Goal: Information Seeking & Learning: Learn about a topic

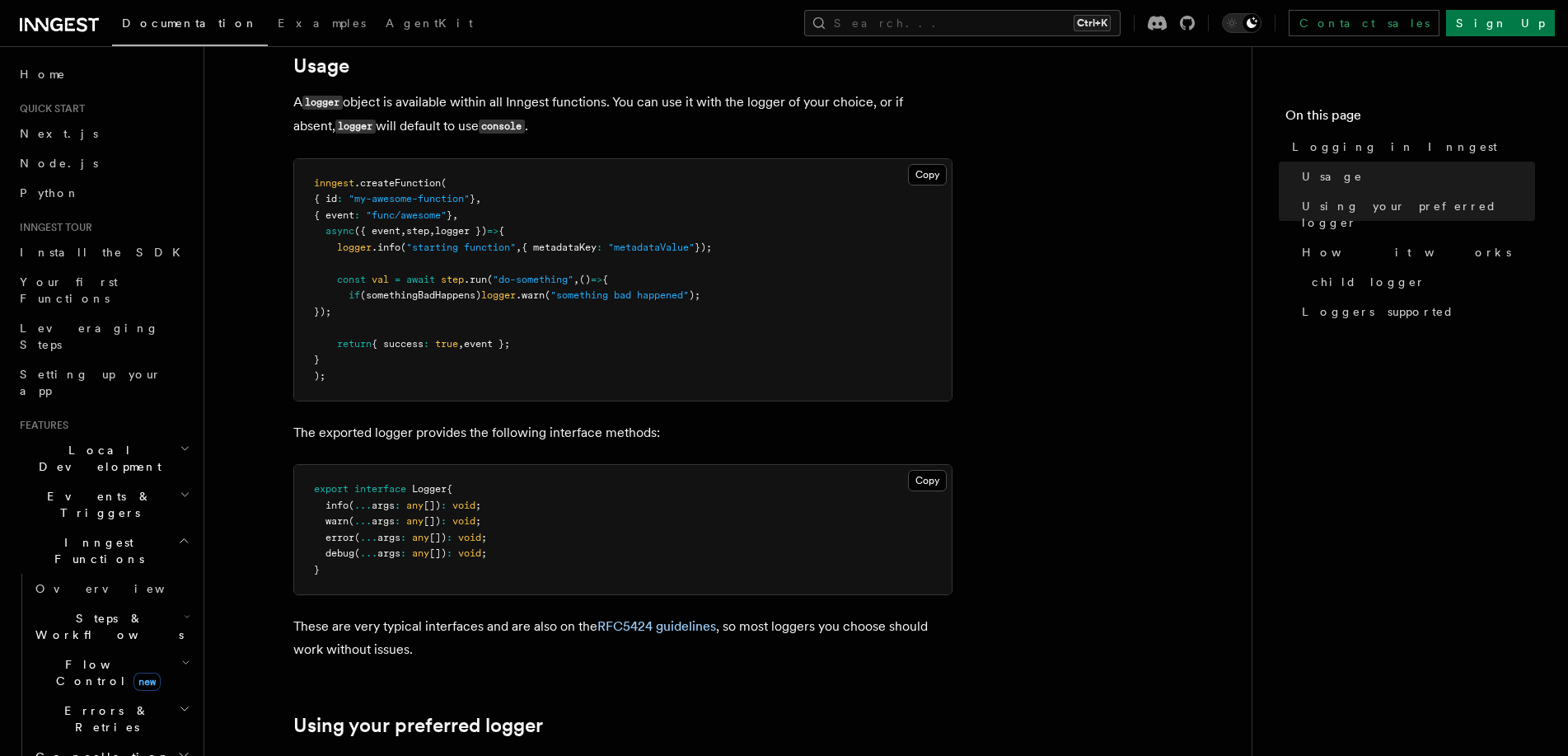
scroll to position [593, 0]
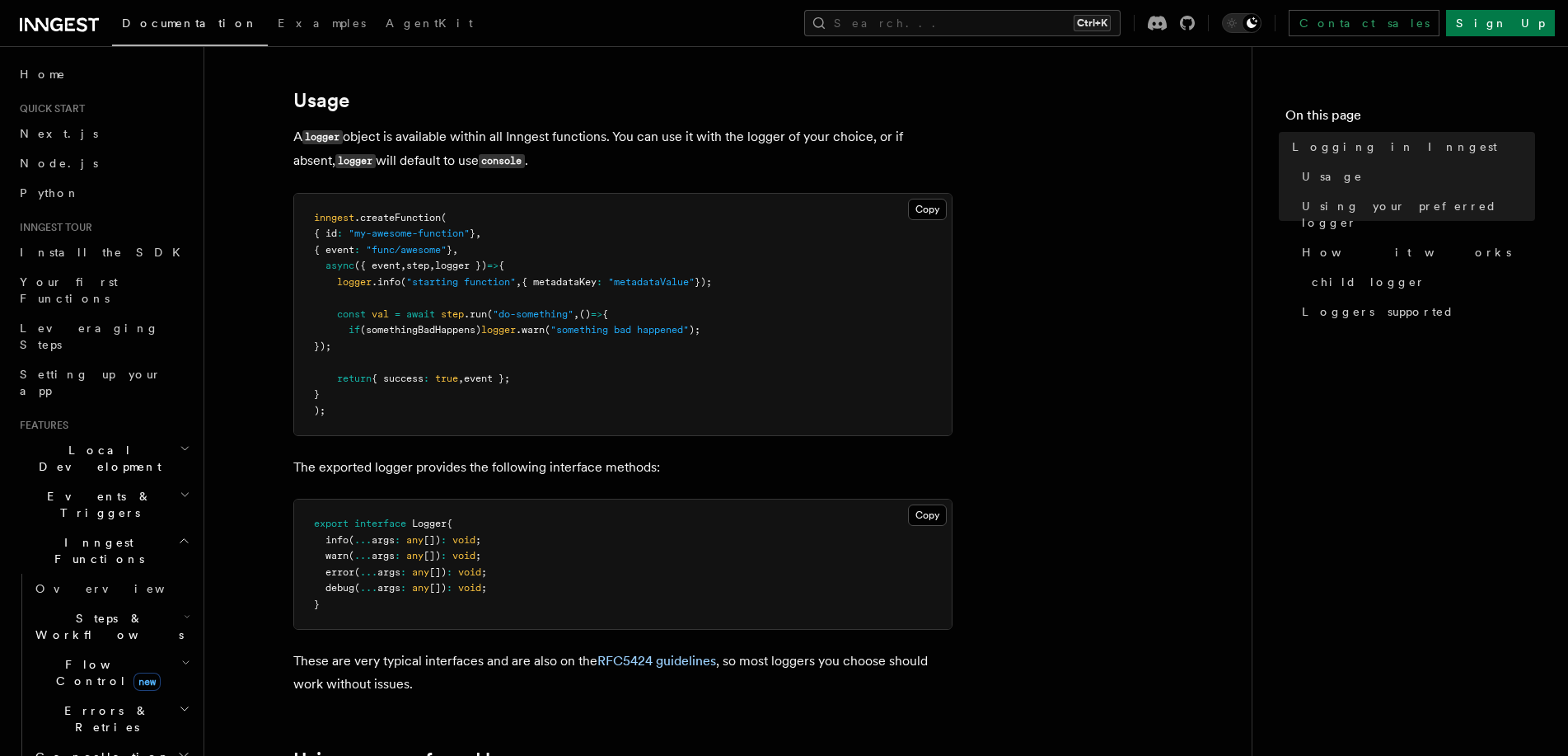
click at [115, 313] on link "Leveraging Steps" at bounding box center [103, 336] width 181 height 46
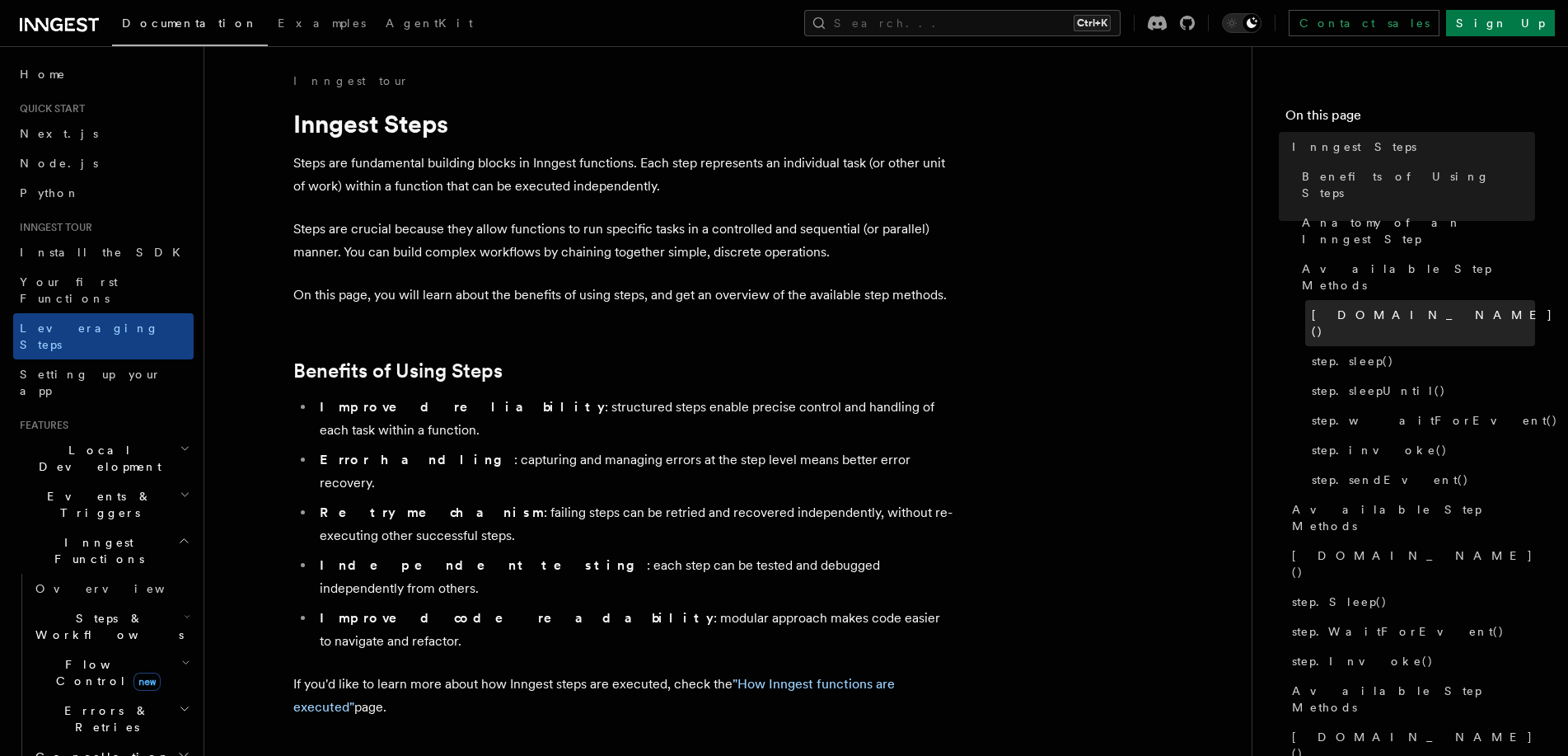
click at [1354, 307] on span "[DOMAIN_NAME]()" at bounding box center [1432, 323] width 241 height 33
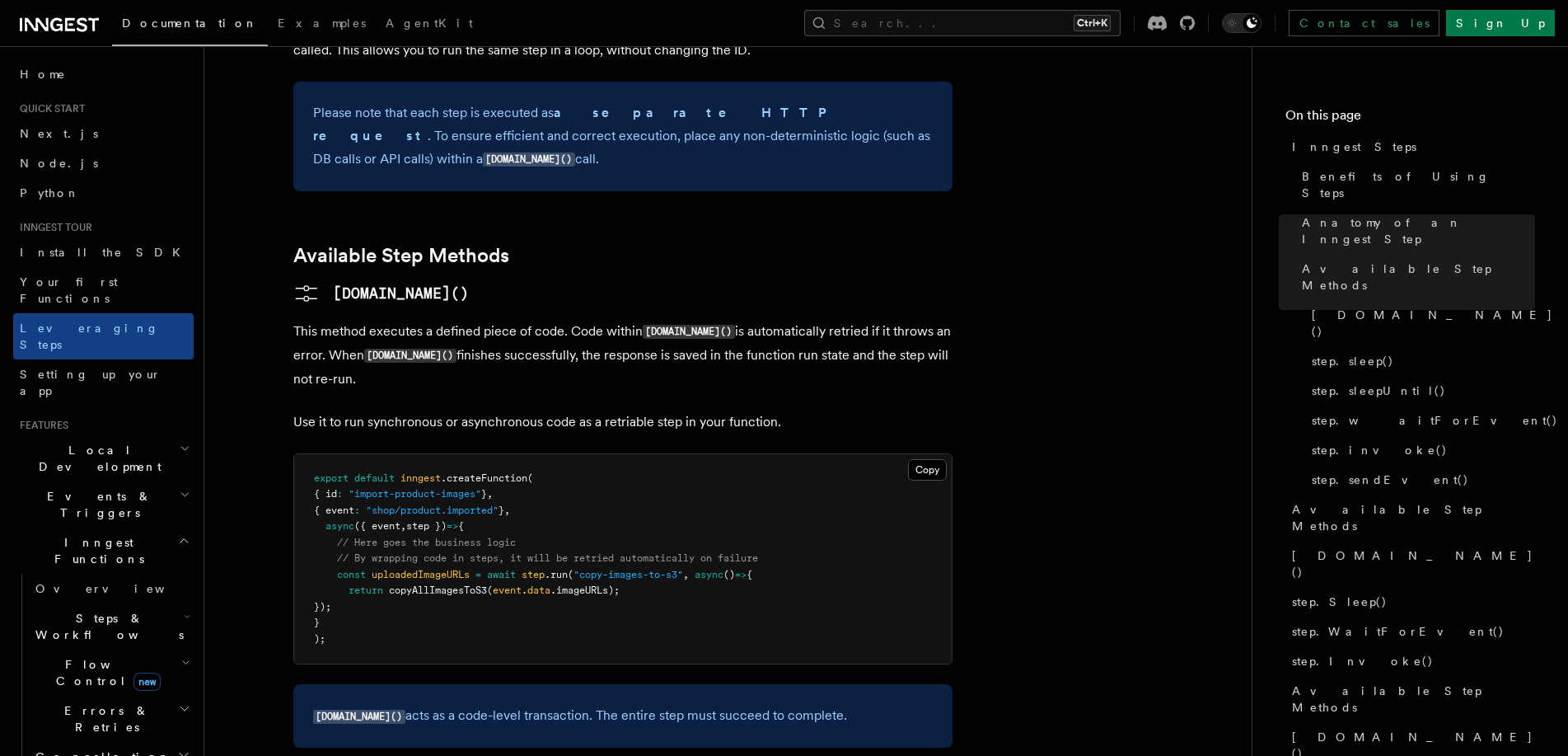
scroll to position [1187, 0]
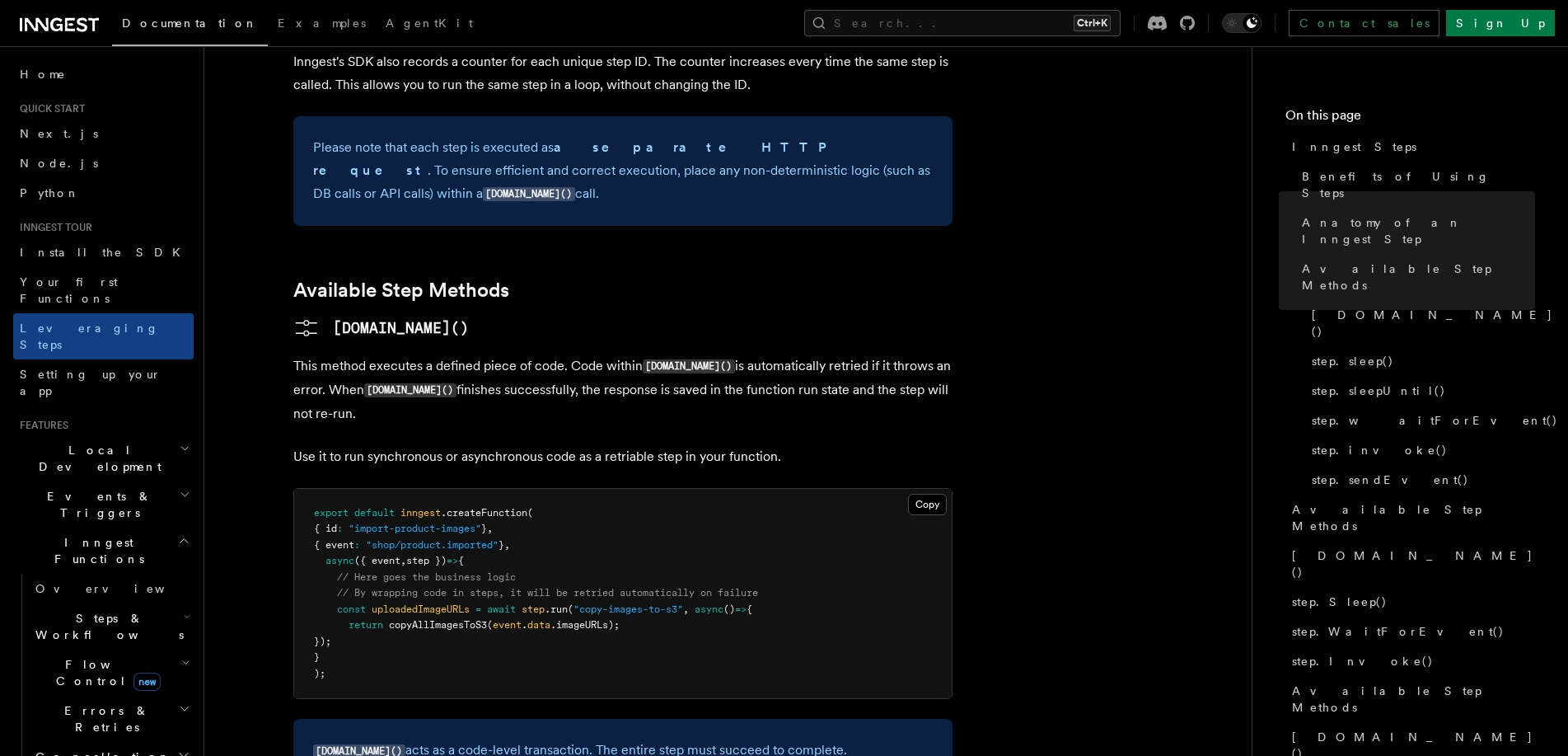
click at [696, 355] on p "This method executes a defined piece of code. Code within [DOMAIN_NAME]() is au…" at bounding box center [623, 390] width 659 height 71
click at [121, 277] on link "Your first Functions" at bounding box center [103, 290] width 181 height 46
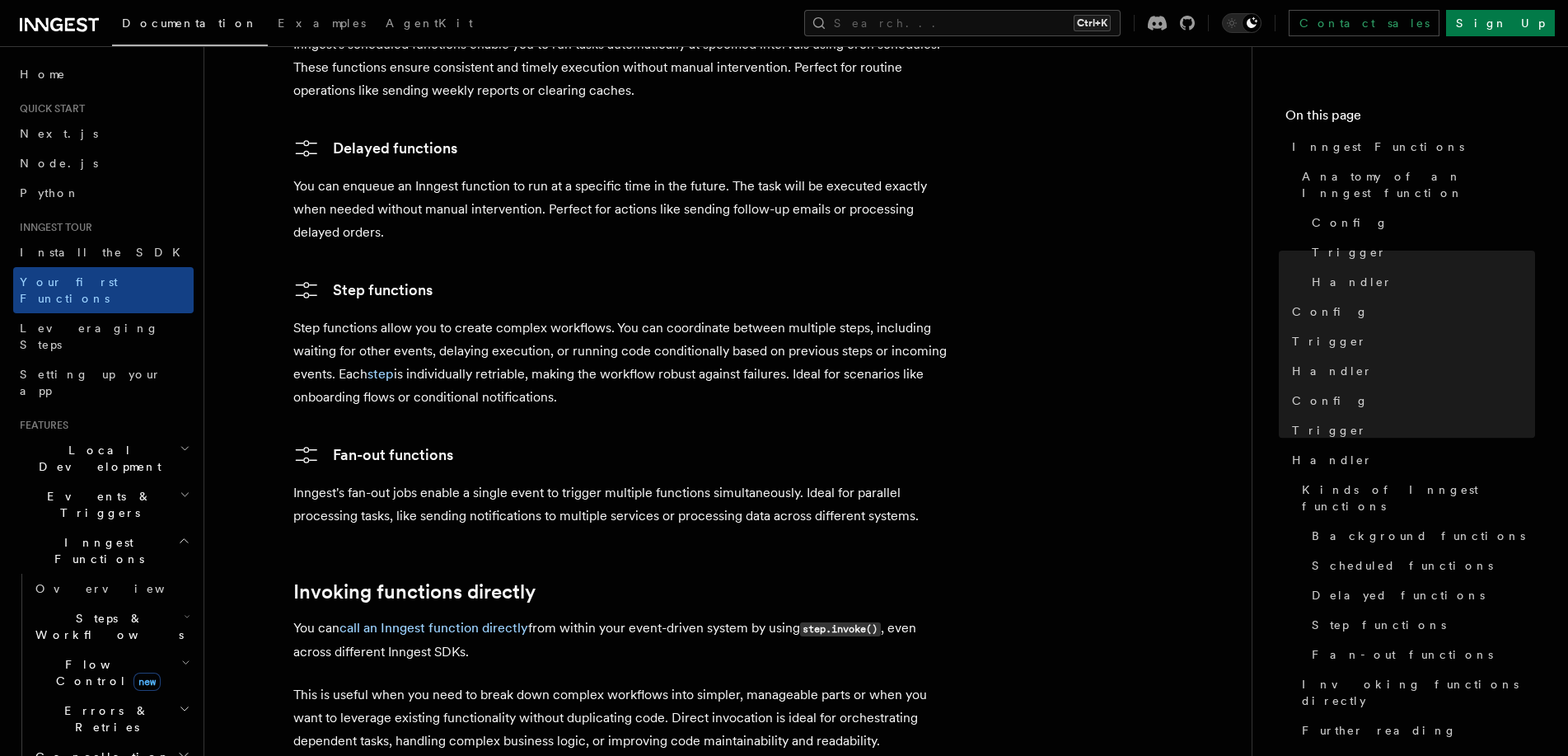
scroll to position [2868, 0]
